Goal: Register for event/course

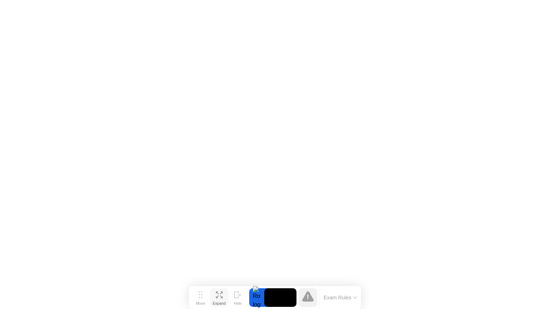
click at [220, 295] on icon at bounding box center [219, 295] width 7 height 7
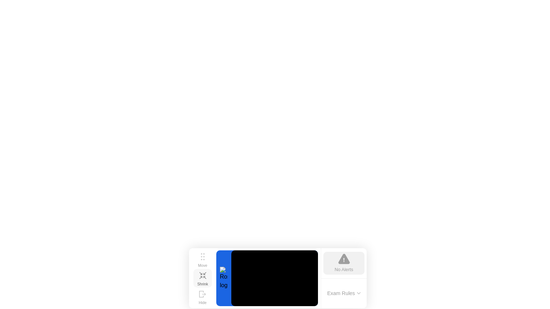
click at [358, 294] on icon at bounding box center [359, 293] width 4 height 2
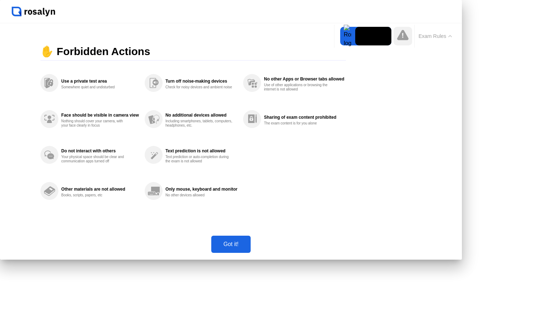
click at [248, 248] on div "Got it!" at bounding box center [230, 244] width 35 height 6
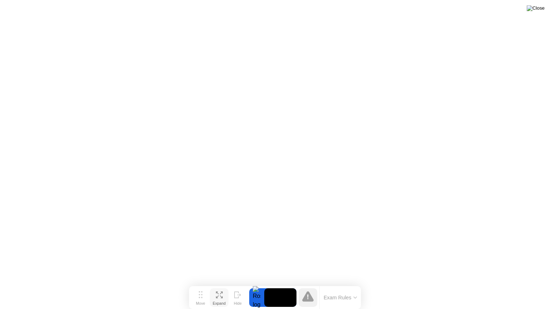
click at [540, 9] on img at bounding box center [535, 8] width 18 height 6
click at [222, 301] on div "Expand" at bounding box center [219, 303] width 13 height 4
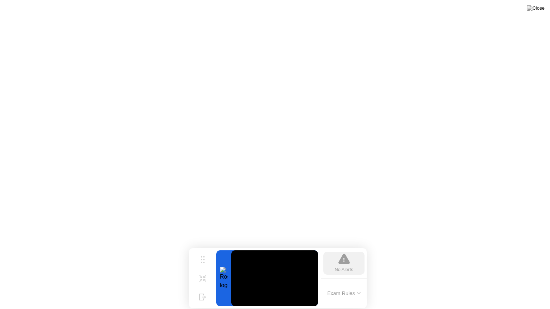
click at [345, 268] on div "No Alerts" at bounding box center [344, 269] width 19 height 7
click at [272, 286] on video at bounding box center [274, 279] width 87 height 56
click at [219, 277] on div at bounding box center [223, 279] width 15 height 56
click at [205, 282] on div "Shrink" at bounding box center [202, 284] width 11 height 4
click at [539, 10] on img at bounding box center [535, 8] width 18 height 6
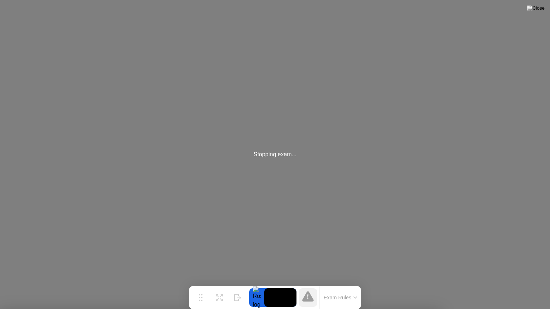
click at [282, 148] on div "Stopping exam..." at bounding box center [275, 154] width 550 height 309
drag, startPoint x: 282, startPoint y: 148, endPoint x: 464, endPoint y: 38, distance: 213.1
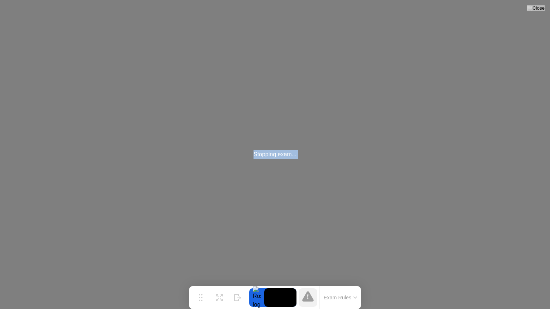
click at [401, 79] on div "Stopping exam..." at bounding box center [275, 154] width 550 height 309
click at [296, 116] on div "Stopping exam..." at bounding box center [275, 154] width 550 height 309
click at [541, 10] on img at bounding box center [535, 8] width 18 height 6
click at [291, 166] on div "Stopping exam..." at bounding box center [275, 154] width 550 height 309
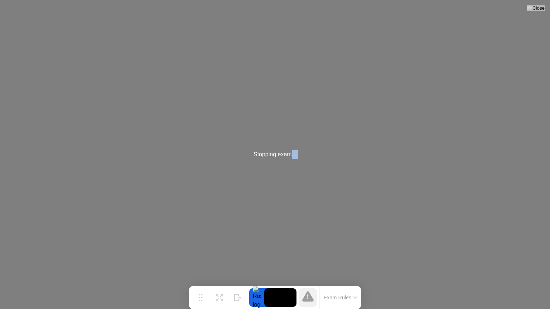
drag, startPoint x: 291, startPoint y: 166, endPoint x: 288, endPoint y: 309, distance: 143.2
click at [288, 309] on body "Stopping exam... Move Expand Hide Exam Rules Sorry, Web RTC is not available in…" at bounding box center [275, 154] width 550 height 309
click at [278, 160] on div "Stopping exam..." at bounding box center [275, 154] width 550 height 309
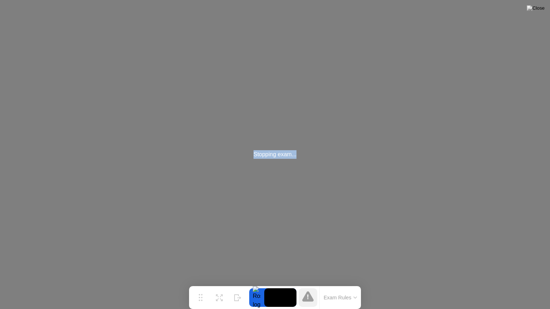
click at [278, 160] on div "Stopping exam..." at bounding box center [275, 154] width 550 height 309
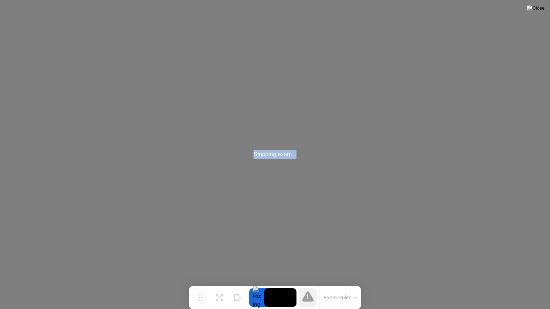
click at [341, 197] on div "Stopping exam..." at bounding box center [275, 154] width 550 height 309
click at [220, 296] on icon at bounding box center [219, 295] width 7 height 7
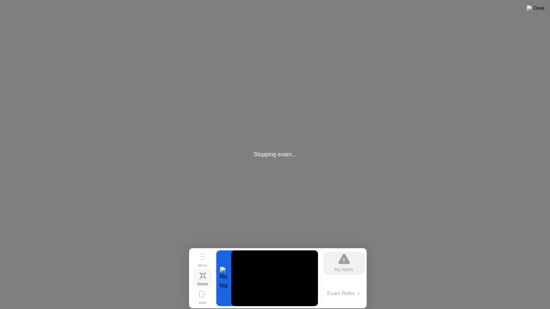
click at [348, 262] on icon at bounding box center [343, 258] width 11 height 11
drag, startPoint x: 348, startPoint y: 262, endPoint x: 278, endPoint y: 297, distance: 78.6
click at [342, 262] on icon at bounding box center [343, 258] width 11 height 11
click at [206, 278] on button "Shrink" at bounding box center [202, 278] width 19 height 19
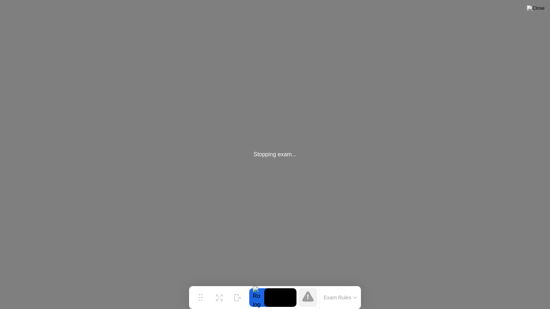
click at [411, 152] on div "Stopping exam..." at bounding box center [275, 154] width 550 height 309
click at [279, 302] on video at bounding box center [280, 297] width 32 height 19
click at [309, 300] on icon at bounding box center [307, 296] width 11 height 10
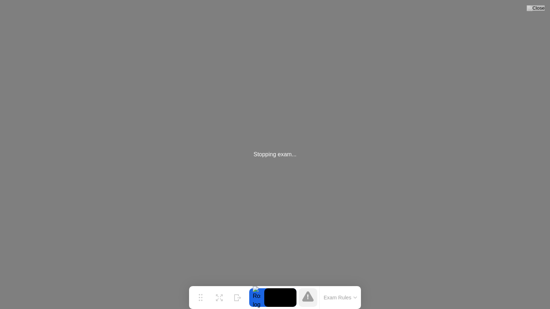
click at [309, 300] on icon at bounding box center [307, 296] width 11 height 10
click at [344, 299] on button "Exam Rules" at bounding box center [340, 298] width 38 height 6
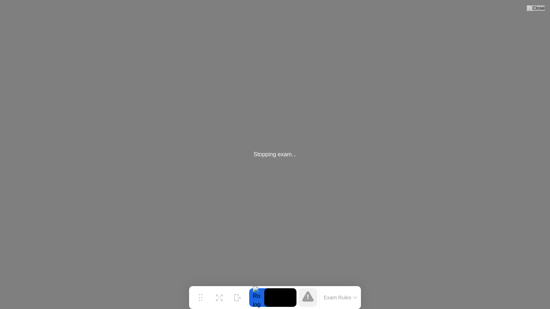
click at [311, 179] on div "Stopping exam..." at bounding box center [275, 154] width 550 height 309
click at [540, 10] on img at bounding box center [535, 8] width 18 height 6
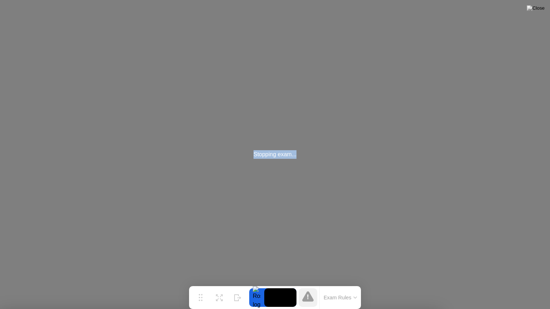
click at [292, 176] on div "Stopping exam..." at bounding box center [275, 154] width 550 height 309
click at [311, 139] on div "Stopping exam..." at bounding box center [275, 154] width 550 height 309
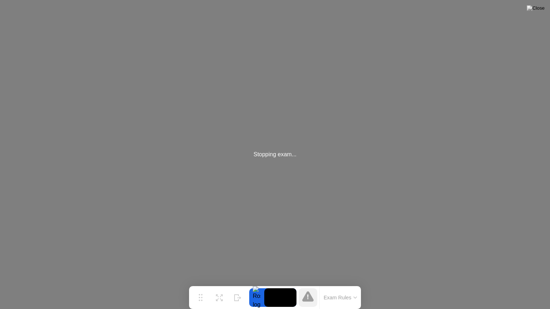
click at [261, 160] on div "Stopping exam..." at bounding box center [275, 154] width 550 height 309
click at [541, 9] on img at bounding box center [535, 8] width 18 height 6
click at [276, 295] on video at bounding box center [280, 297] width 32 height 19
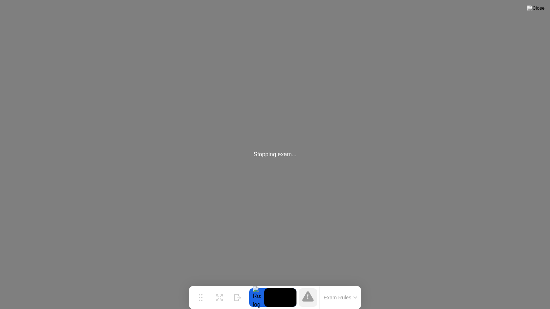
click at [250, 306] on div at bounding box center [256, 297] width 15 height 19
click at [283, 295] on video at bounding box center [280, 297] width 32 height 19
drag, startPoint x: 283, startPoint y: 295, endPoint x: 289, endPoint y: 296, distance: 6.3
click at [288, 296] on video at bounding box center [280, 297] width 32 height 19
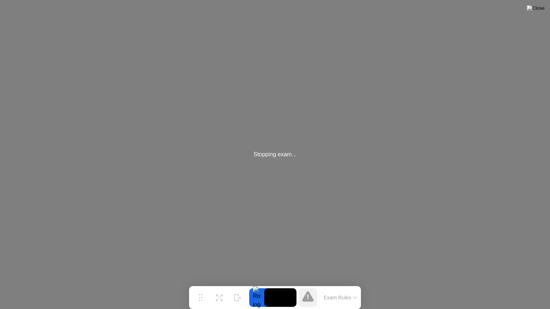
click at [290, 296] on video at bounding box center [280, 297] width 32 height 19
click at [205, 301] on div "Move" at bounding box center [200, 303] width 9 height 4
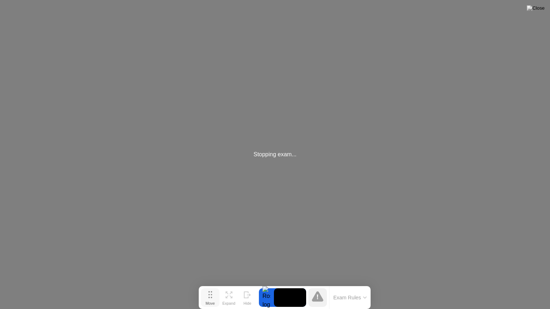
drag, startPoint x: 203, startPoint y: 298, endPoint x: 212, endPoint y: 306, distance: 12.2
click at [212, 306] on button "Move" at bounding box center [210, 297] width 19 height 19
click at [232, 261] on div "Stopping exam..." at bounding box center [275, 154] width 550 height 309
click at [544, 6] on img at bounding box center [535, 8] width 18 height 6
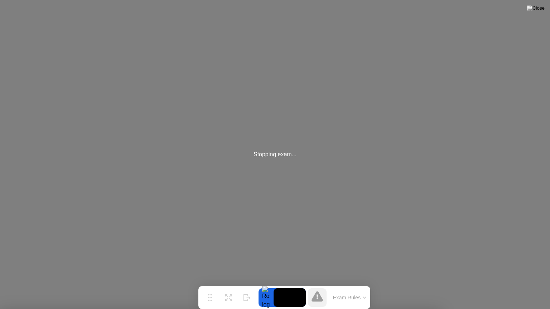
click at [288, 166] on div "Stopping exam..." at bounding box center [275, 154] width 550 height 309
click at [277, 179] on div "Stopping exam..." at bounding box center [275, 154] width 550 height 309
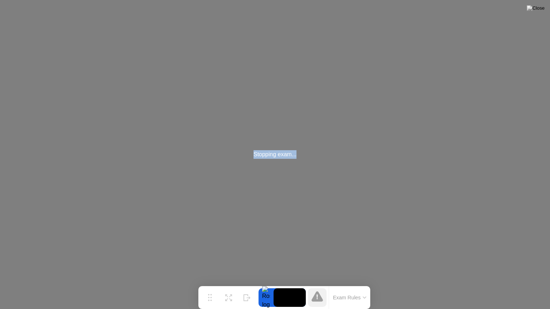
click at [277, 179] on div "Stopping exam..." at bounding box center [275, 154] width 550 height 309
click at [325, 184] on div "Stopping exam..." at bounding box center [275, 154] width 550 height 309
click at [535, 16] on div "Stopping exam..." at bounding box center [275, 154] width 550 height 309
click at [544, 3] on div "Stopping exam..." at bounding box center [275, 154] width 550 height 309
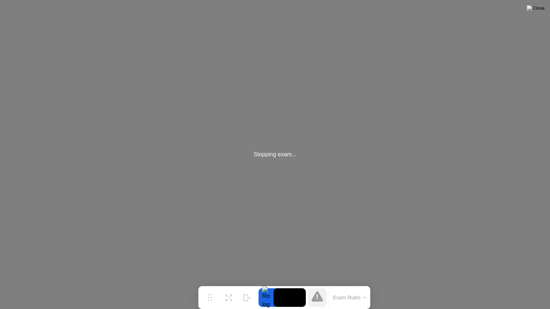
click at [533, 21] on div "Stopping exam..." at bounding box center [275, 154] width 550 height 309
drag, startPoint x: 477, startPoint y: 79, endPoint x: 427, endPoint y: 116, distance: 62.2
click at [427, 116] on div "Stopping exam..." at bounding box center [275, 154] width 550 height 309
drag, startPoint x: 427, startPoint y: 116, endPoint x: 275, endPoint y: 185, distance: 167.3
click at [277, 185] on div "Stopping exam..." at bounding box center [275, 154] width 550 height 309
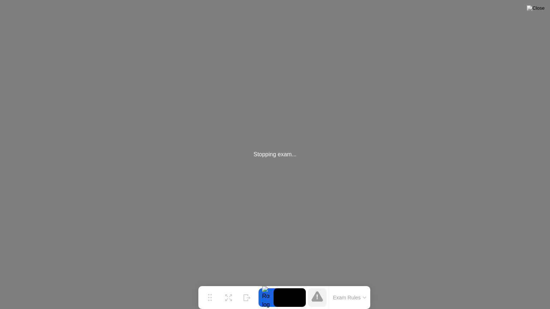
drag, startPoint x: 275, startPoint y: 185, endPoint x: 268, endPoint y: 186, distance: 7.5
click at [268, 186] on div "Stopping exam..." at bounding box center [275, 154] width 550 height 309
drag, startPoint x: 263, startPoint y: 183, endPoint x: 189, endPoint y: 203, distance: 77.2
click at [229, 183] on div "Stopping exam..." at bounding box center [275, 154] width 550 height 309
drag, startPoint x: 274, startPoint y: 170, endPoint x: 421, endPoint y: 204, distance: 151.3
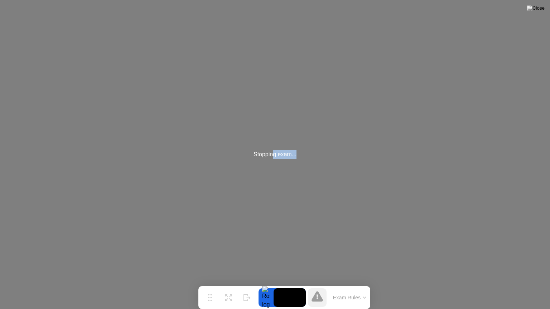
click at [421, 204] on div "Stopping exam..." at bounding box center [275, 154] width 550 height 309
click at [539, 11] on img at bounding box center [535, 8] width 18 height 6
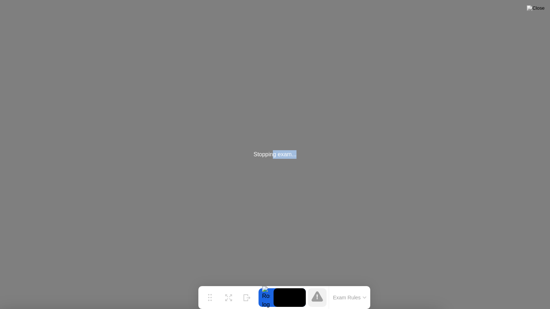
click at [397, 185] on div "Stopping exam..." at bounding box center [275, 154] width 550 height 309
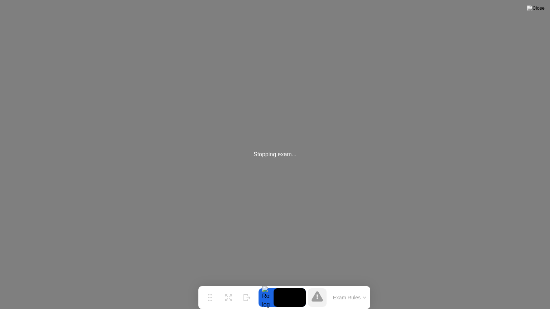
click at [353, 182] on div "Stopping exam..." at bounding box center [275, 154] width 550 height 309
click at [436, 120] on div "Stopping exam..." at bounding box center [275, 154] width 550 height 309
click at [383, 185] on div "Stopping exam..." at bounding box center [275, 154] width 550 height 309
click at [544, 11] on img at bounding box center [535, 8] width 18 height 6
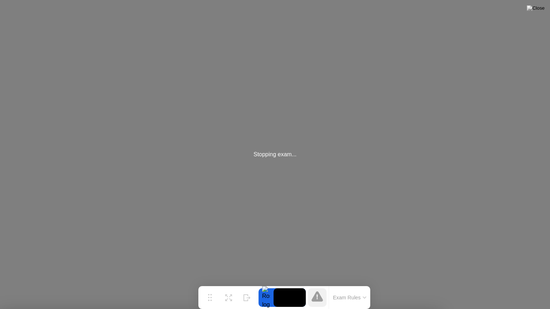
click at [545, 6] on button at bounding box center [535, 8] width 21 height 9
click at [237, 309] on div at bounding box center [275, 309] width 550 height 0
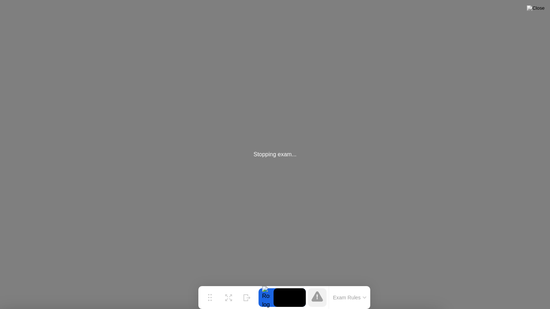
click at [292, 167] on div "Stopping exam..." at bounding box center [275, 154] width 550 height 309
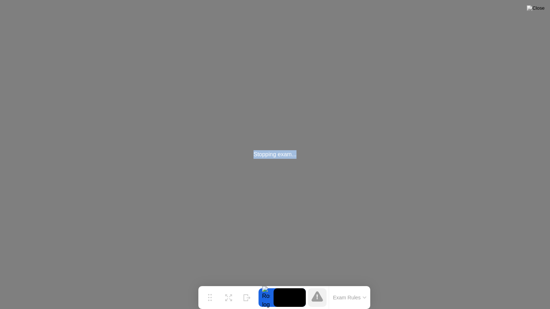
click at [364, 179] on div "Stopping exam..." at bounding box center [275, 154] width 550 height 309
click at [545, 8] on button at bounding box center [535, 8] width 21 height 9
click at [385, 309] on div at bounding box center [275, 309] width 550 height 0
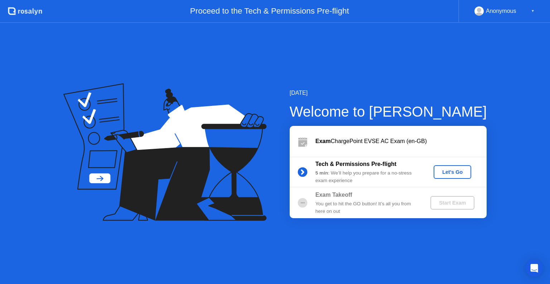
click at [443, 172] on div "Let's Go" at bounding box center [452, 172] width 32 height 6
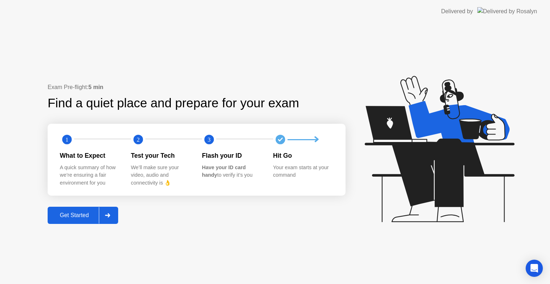
click at [83, 218] on div "Get Started" at bounding box center [74, 215] width 49 height 6
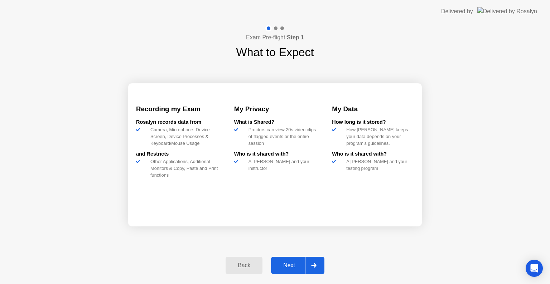
click at [290, 265] on div "Next" at bounding box center [289, 265] width 32 height 6
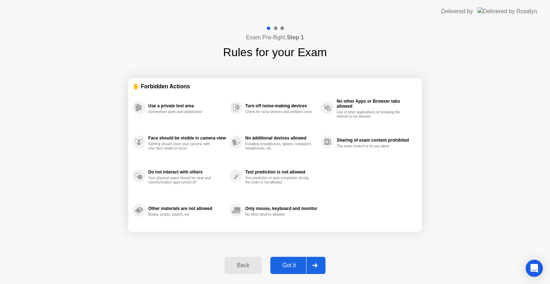
click at [290, 265] on div "Got it" at bounding box center [289, 265] width 34 height 6
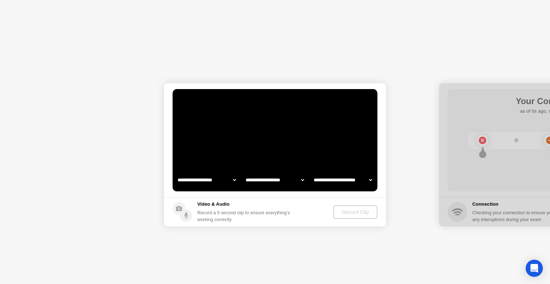
select select "**********"
select select "*******"
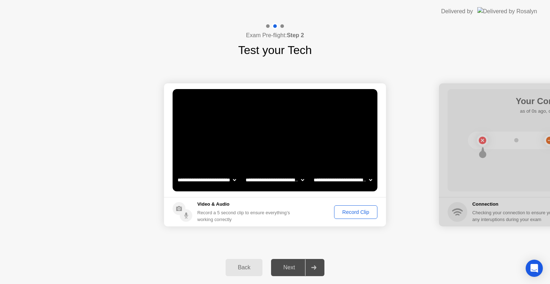
click at [343, 213] on div "Record Clip" at bounding box center [355, 212] width 38 height 6
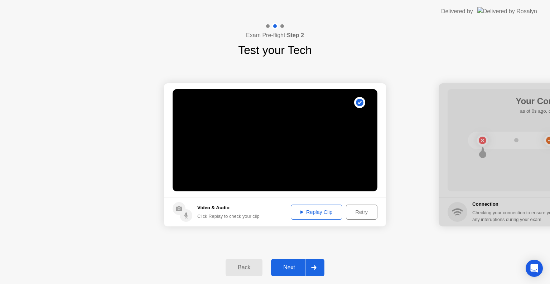
click at [325, 212] on div "Replay Clip" at bounding box center [316, 212] width 47 height 6
click at [292, 266] on div "Next" at bounding box center [289, 267] width 32 height 6
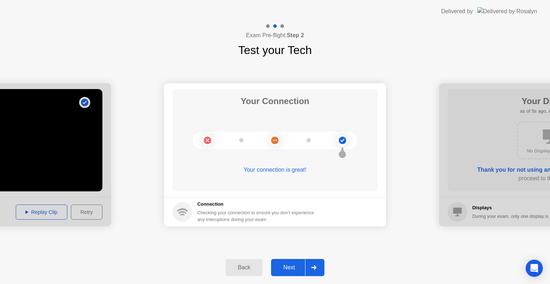
click at [292, 266] on div "Next" at bounding box center [289, 267] width 32 height 6
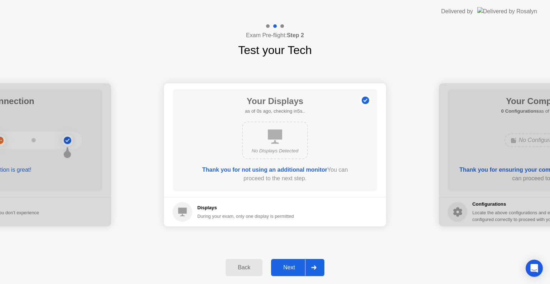
click at [287, 267] on div "Next" at bounding box center [289, 267] width 32 height 6
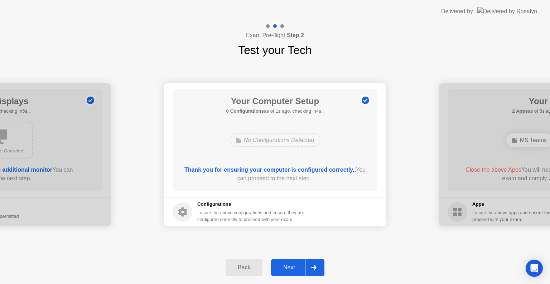
click at [291, 269] on div "Next" at bounding box center [289, 267] width 32 height 6
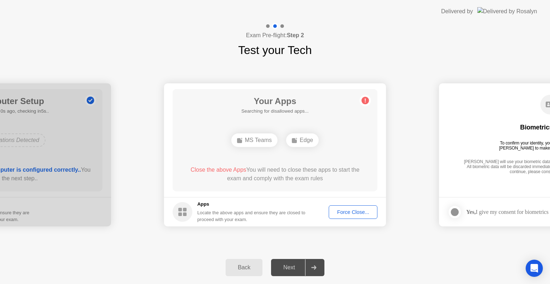
click at [352, 213] on div "Force Close..." at bounding box center [353, 212] width 44 height 6
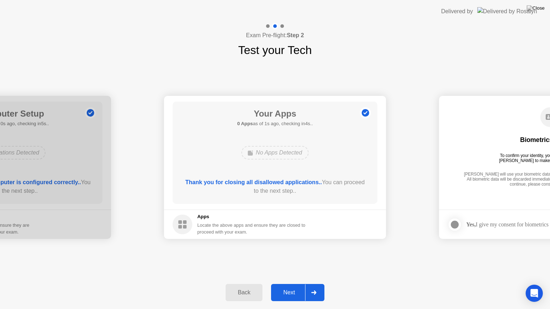
click at [290, 284] on div "Next" at bounding box center [289, 293] width 32 height 6
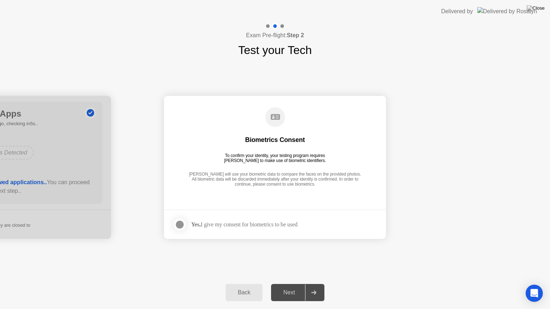
click at [290, 284] on div "Next" at bounding box center [289, 293] width 32 height 6
click at [177, 223] on div at bounding box center [179, 224] width 9 height 9
click at [293, 284] on div "Next" at bounding box center [289, 293] width 32 height 6
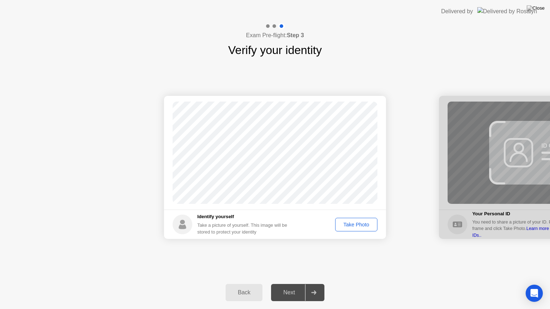
click at [352, 224] on div "Take Photo" at bounding box center [355, 225] width 37 height 6
click at [290, 284] on div "Next" at bounding box center [289, 293] width 32 height 6
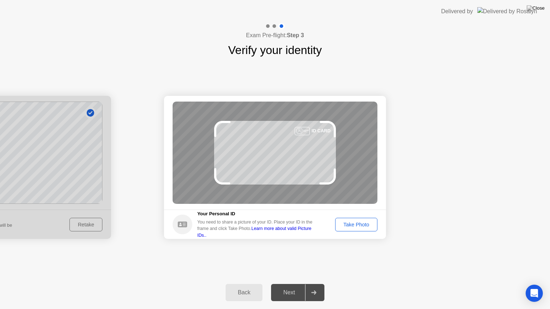
click at [350, 226] on div "Take Photo" at bounding box center [355, 225] width 37 height 6
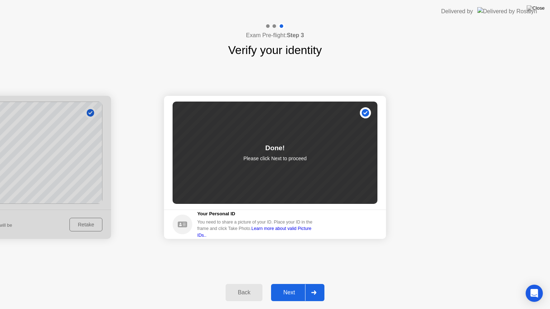
click at [288, 284] on div "Next" at bounding box center [289, 293] width 32 height 6
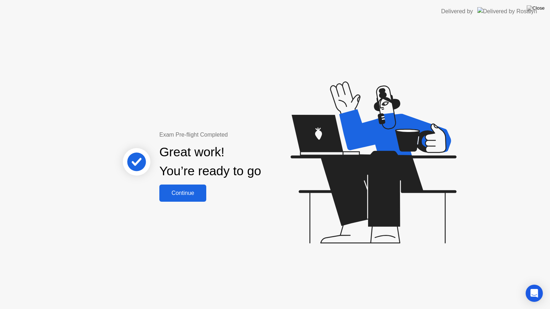
click at [190, 192] on div "Continue" at bounding box center [182, 193] width 43 height 6
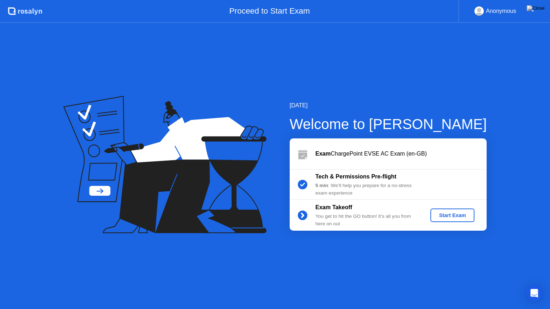
click at [452, 222] on button "Start Exam" at bounding box center [452, 216] width 44 height 14
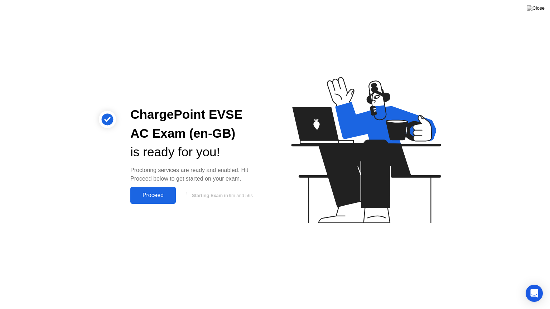
click at [147, 192] on div "Proceed" at bounding box center [152, 195] width 41 height 6
